Goal: Use online tool/utility: Utilize a website feature to perform a specific function

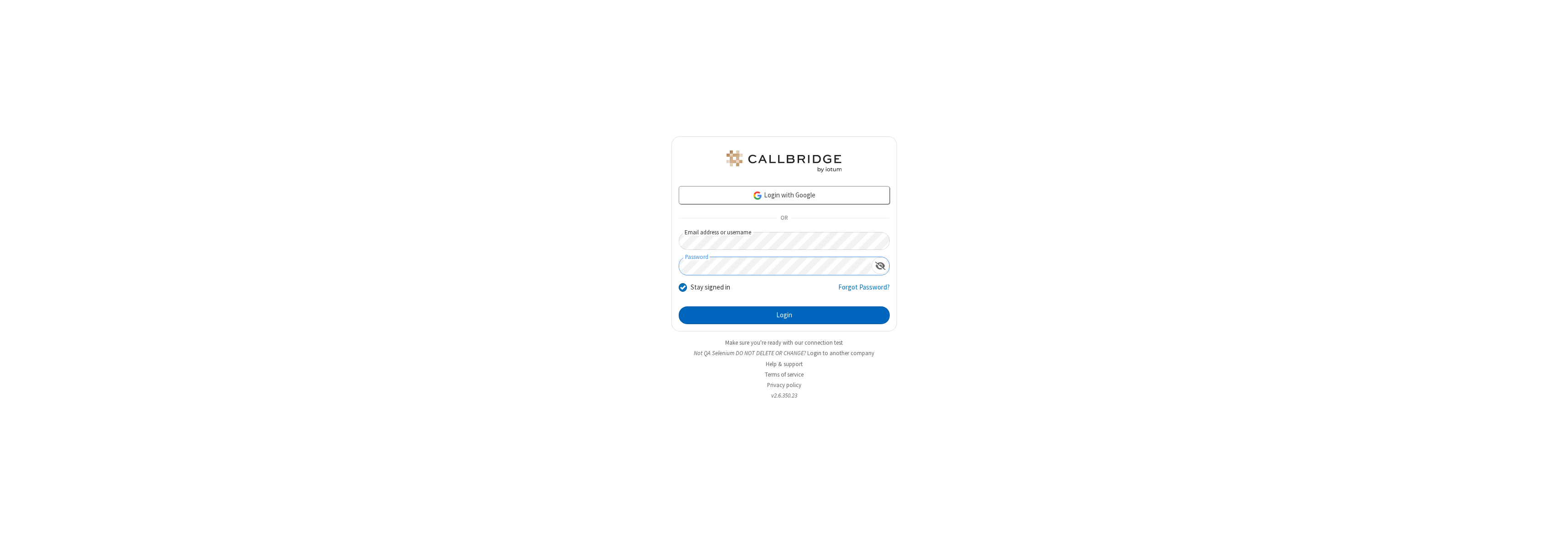
click at [784, 315] on button "Login" at bounding box center [784, 316] width 211 height 18
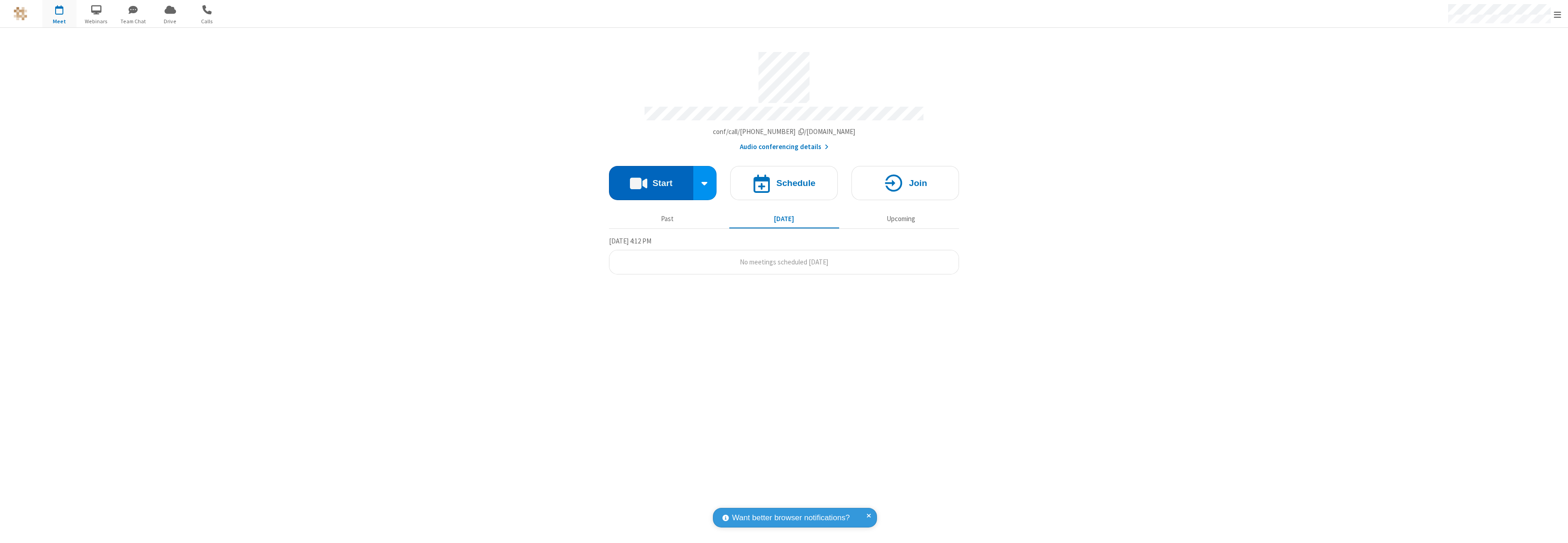
click at [651, 179] on button "Start" at bounding box center [651, 183] width 84 height 34
